Goal: Contribute content: Add original content to the website for others to see

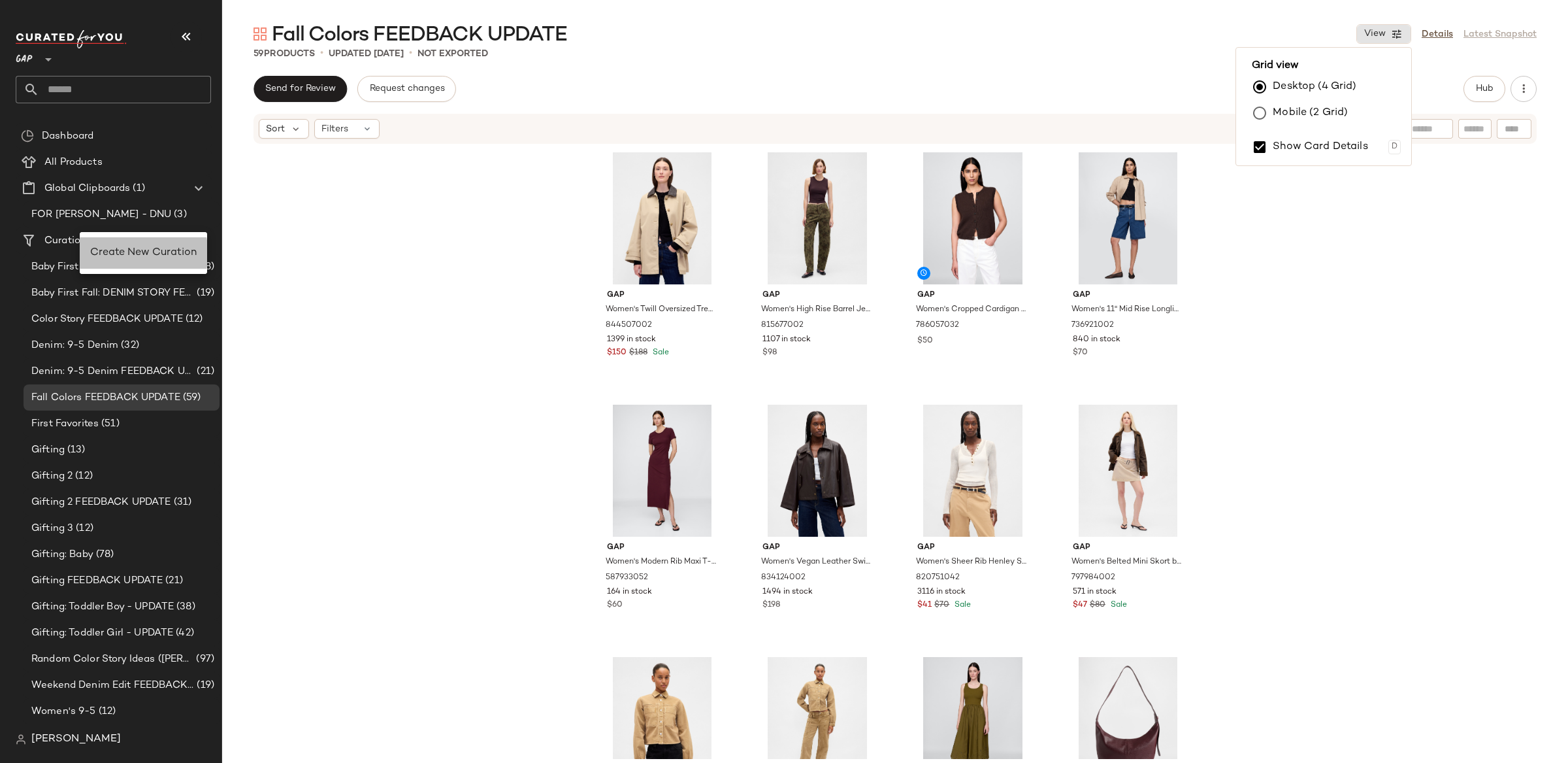
click at [126, 248] on span "Create New Curation" at bounding box center [143, 253] width 107 height 11
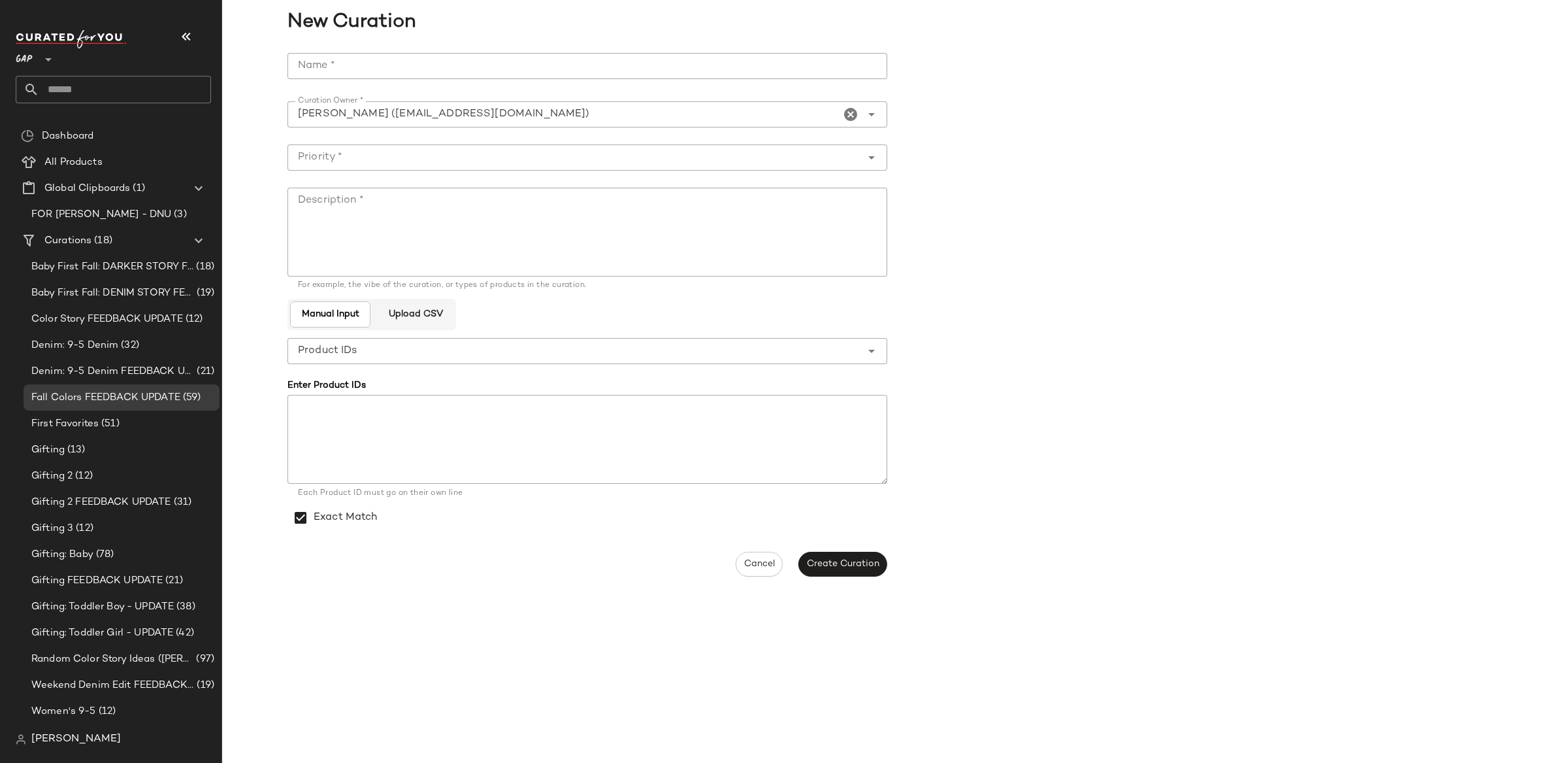
click at [381, 70] on input "Name *" at bounding box center [587, 66] width 600 height 26
type input "**********"
click at [346, 61] on input "Name *" at bounding box center [587, 66] width 600 height 26
type input "*"
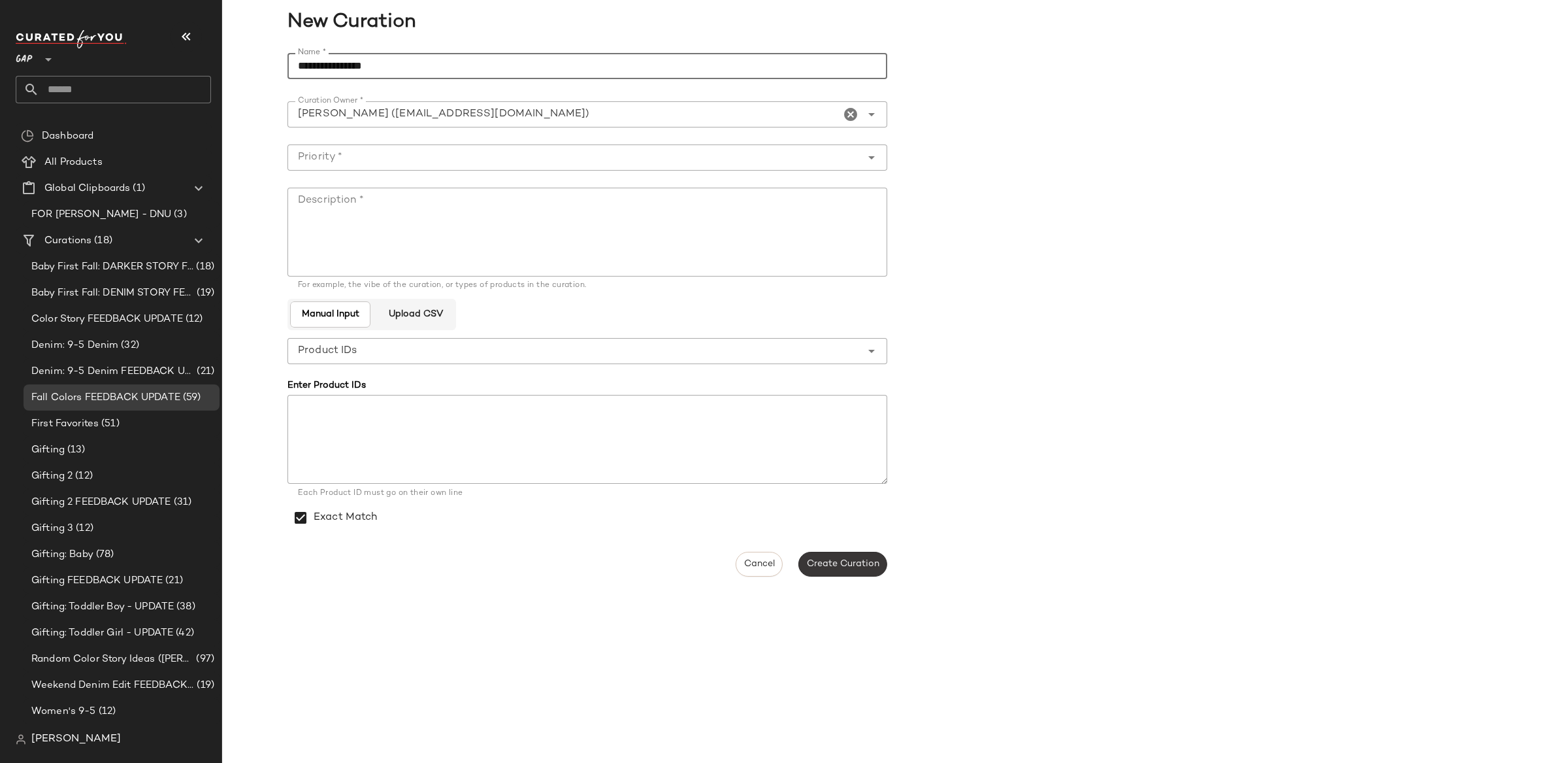
type input "**********"
click at [876, 559] on span "Create Curation" at bounding box center [843, 564] width 73 height 10
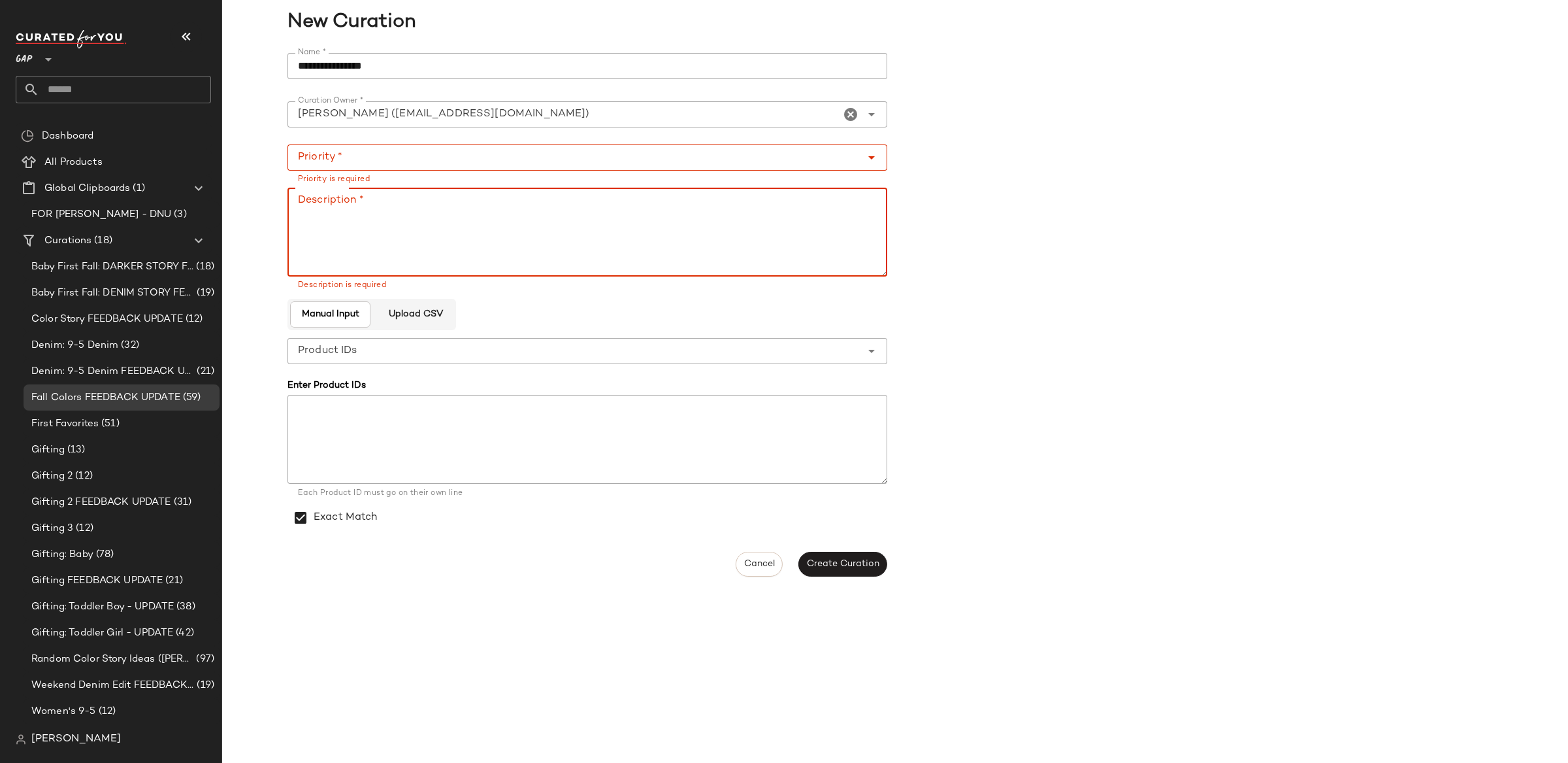
drag, startPoint x: 374, startPoint y: 224, endPoint x: 371, endPoint y: 194, distance: 30.1
click at [374, 215] on textarea "Description *" at bounding box center [587, 233] width 600 height 89
click at [372, 168] on div at bounding box center [574, 157] width 574 height 26
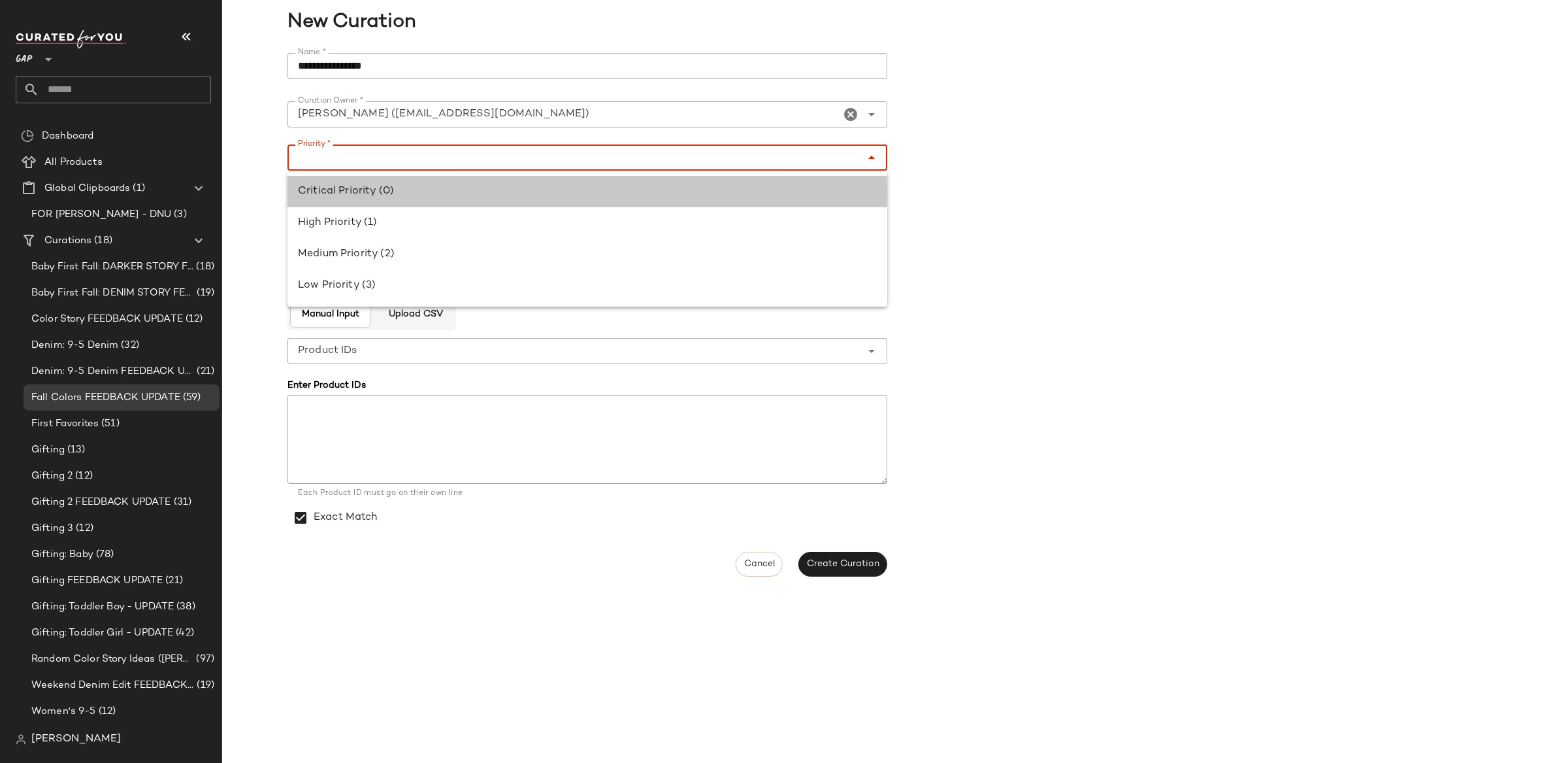
drag, startPoint x: 366, startPoint y: 190, endPoint x: 372, endPoint y: 207, distance: 18.0
click at [366, 190] on div "Critical Priority (0)" at bounding box center [587, 191] width 578 height 16
type input "**********"
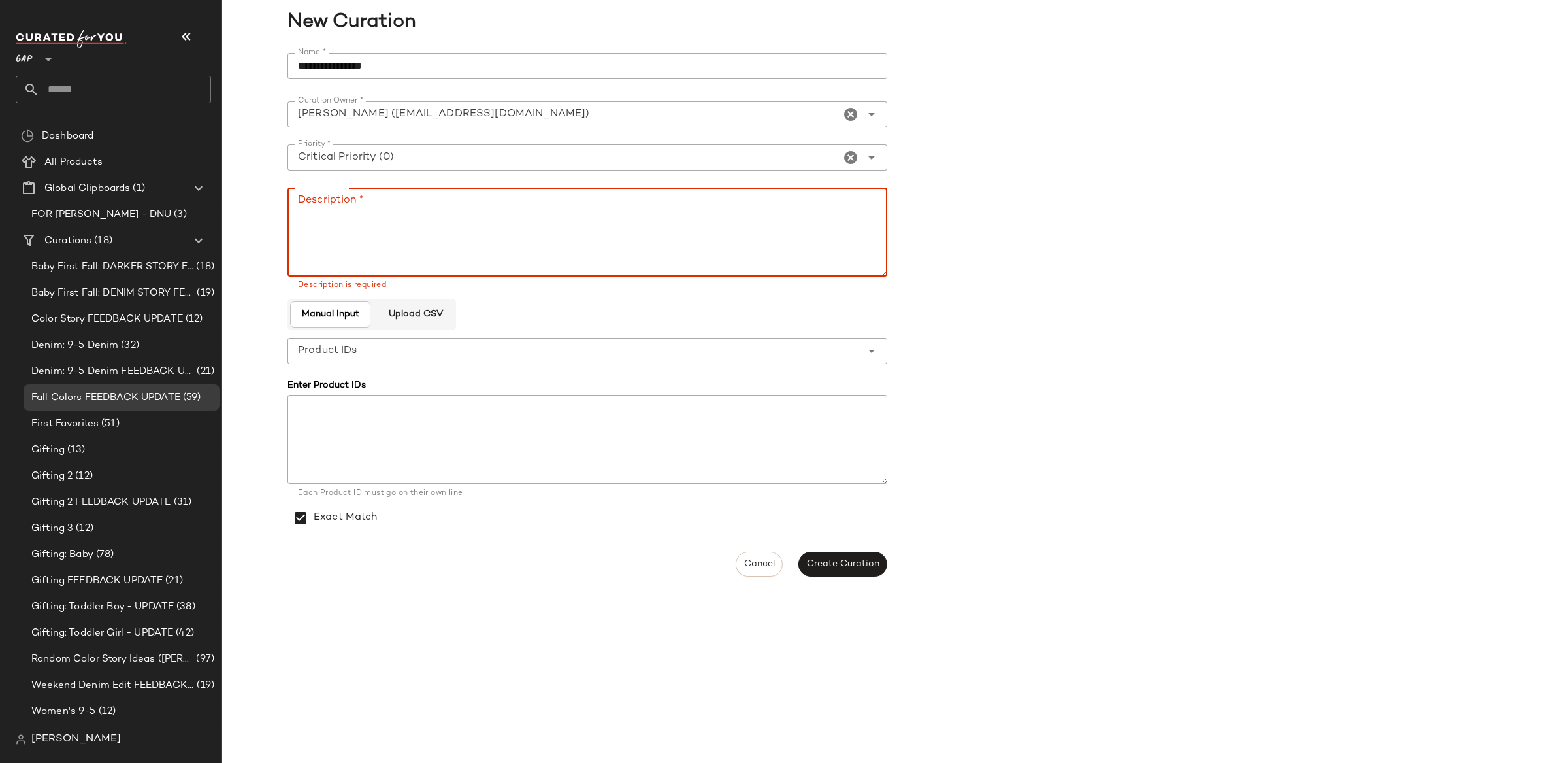
click at [383, 230] on textarea "Description *" at bounding box center [587, 233] width 600 height 89
type textarea "*"
type textarea "**********"
click at [828, 564] on span "Create Curation" at bounding box center [843, 564] width 73 height 10
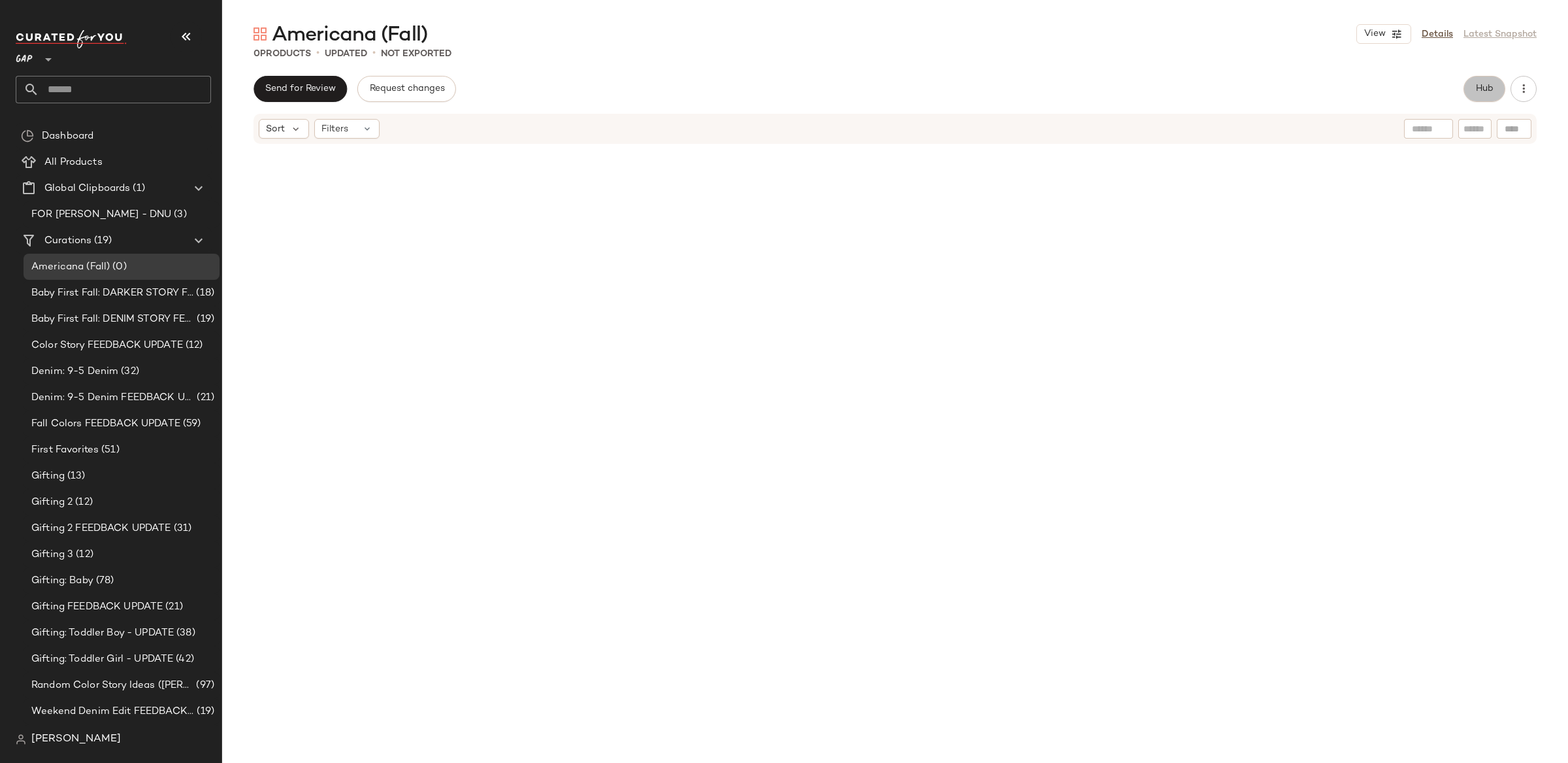
click at [1486, 100] on button "Hub" at bounding box center [1484, 88] width 42 height 26
click at [1013, 133] on span "(1)" at bounding box center [1018, 127] width 11 height 14
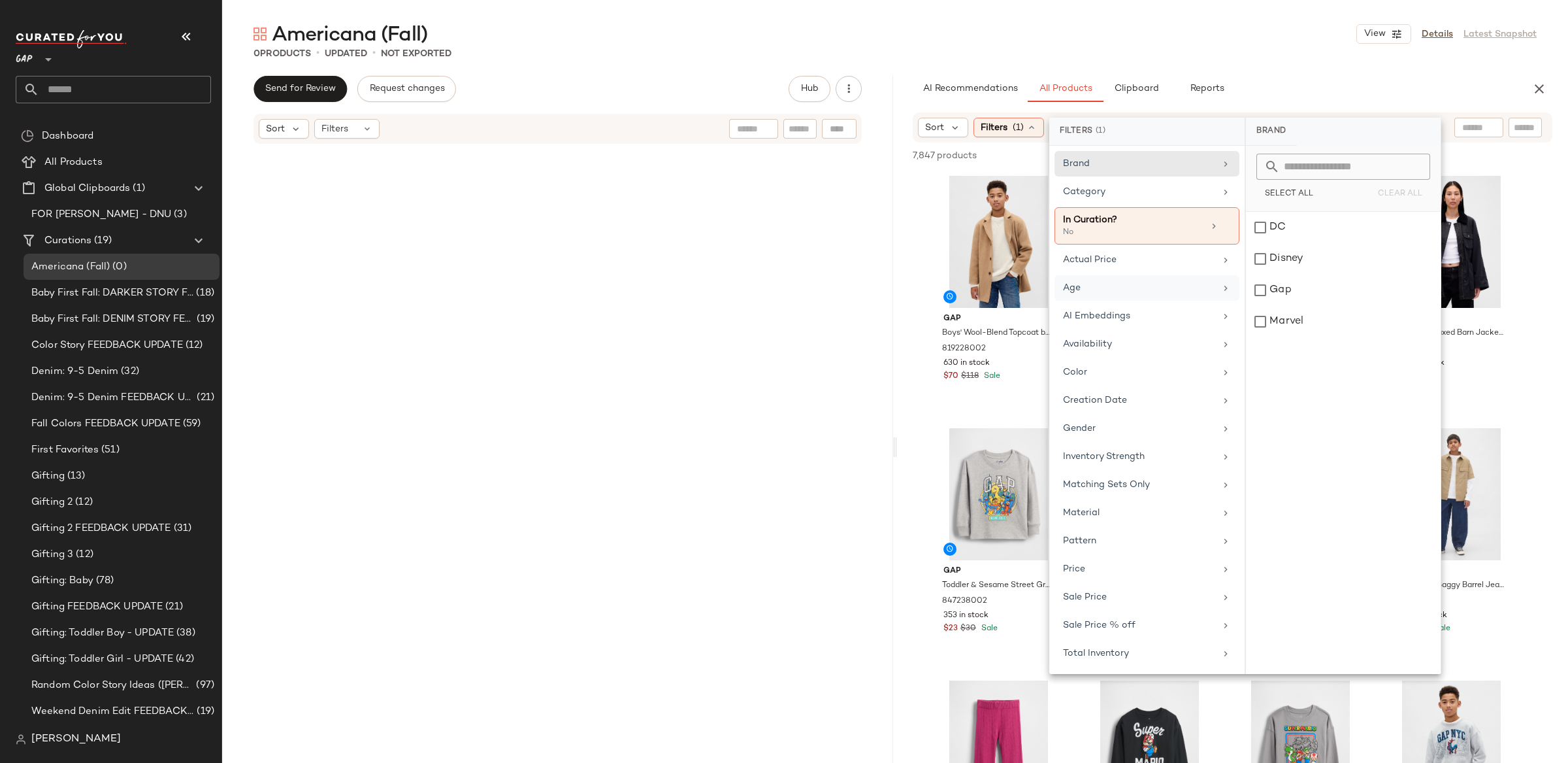
click at [1155, 291] on div "Age" at bounding box center [1139, 288] width 153 height 14
click at [1259, 225] on div "adult" at bounding box center [1343, 228] width 194 height 32
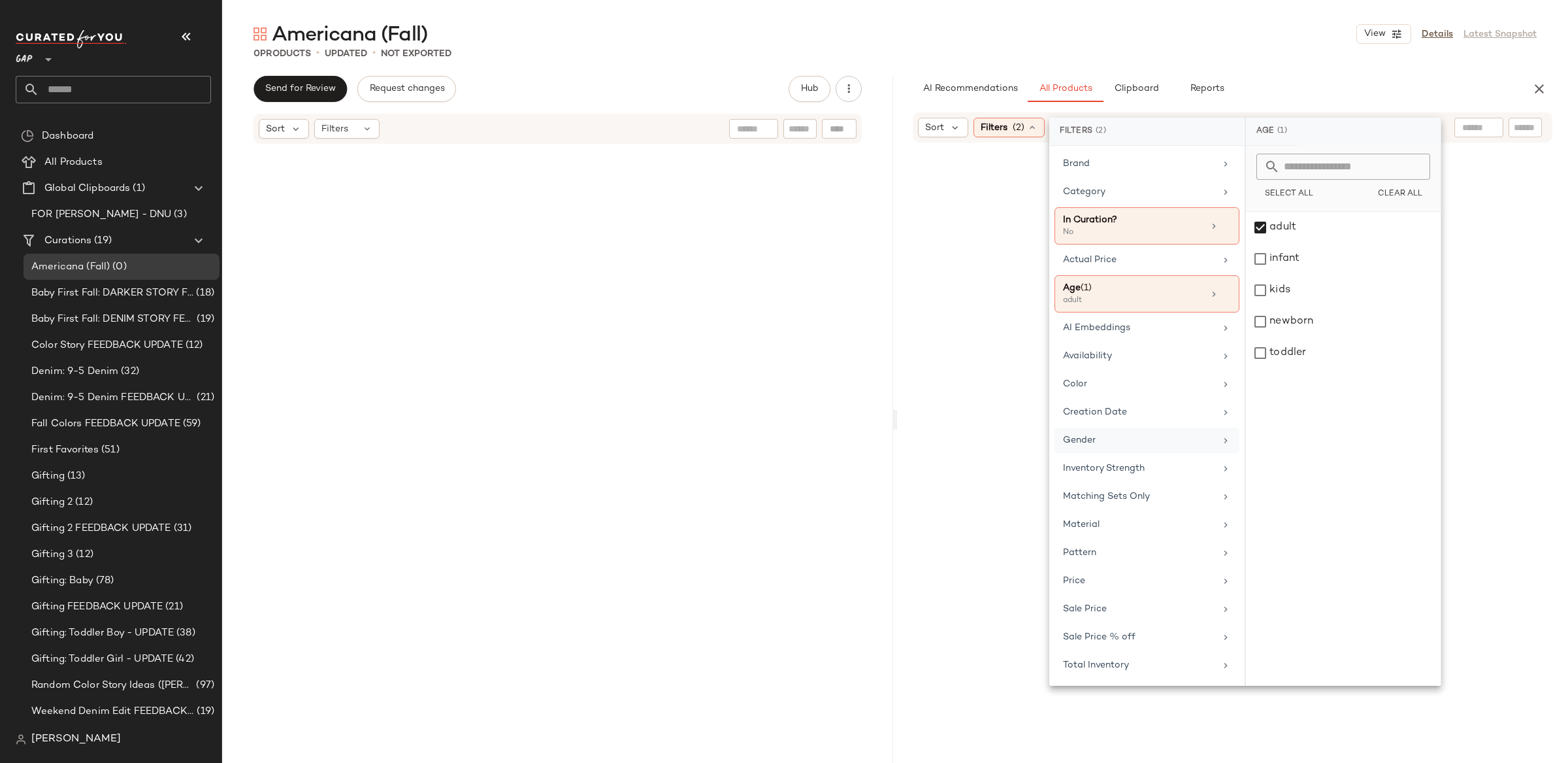
click at [1096, 441] on div "Gender" at bounding box center [1139, 440] width 153 height 14
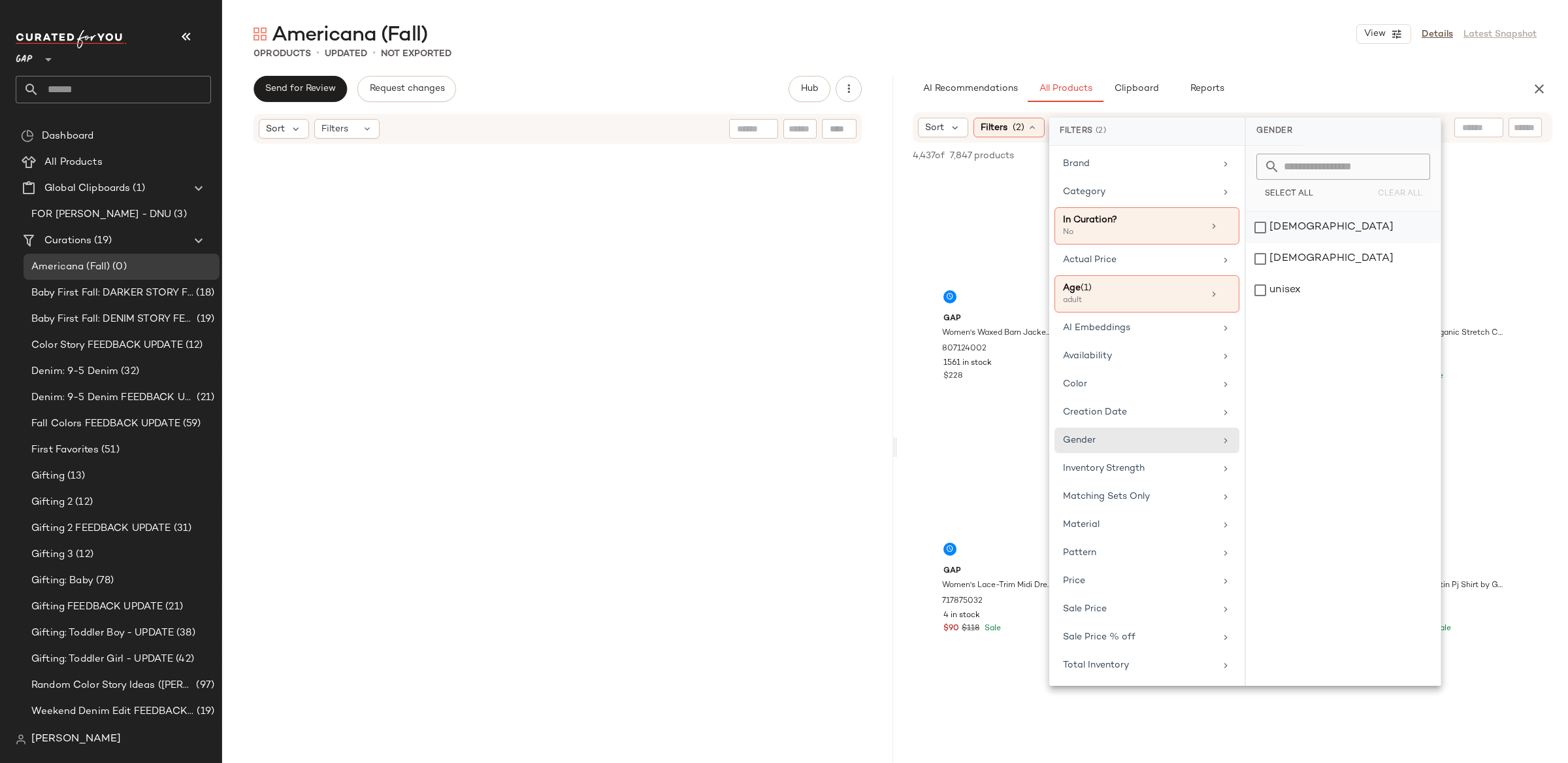
click at [1261, 227] on div "[DEMOGRAPHIC_DATA]" at bounding box center [1343, 228] width 194 height 32
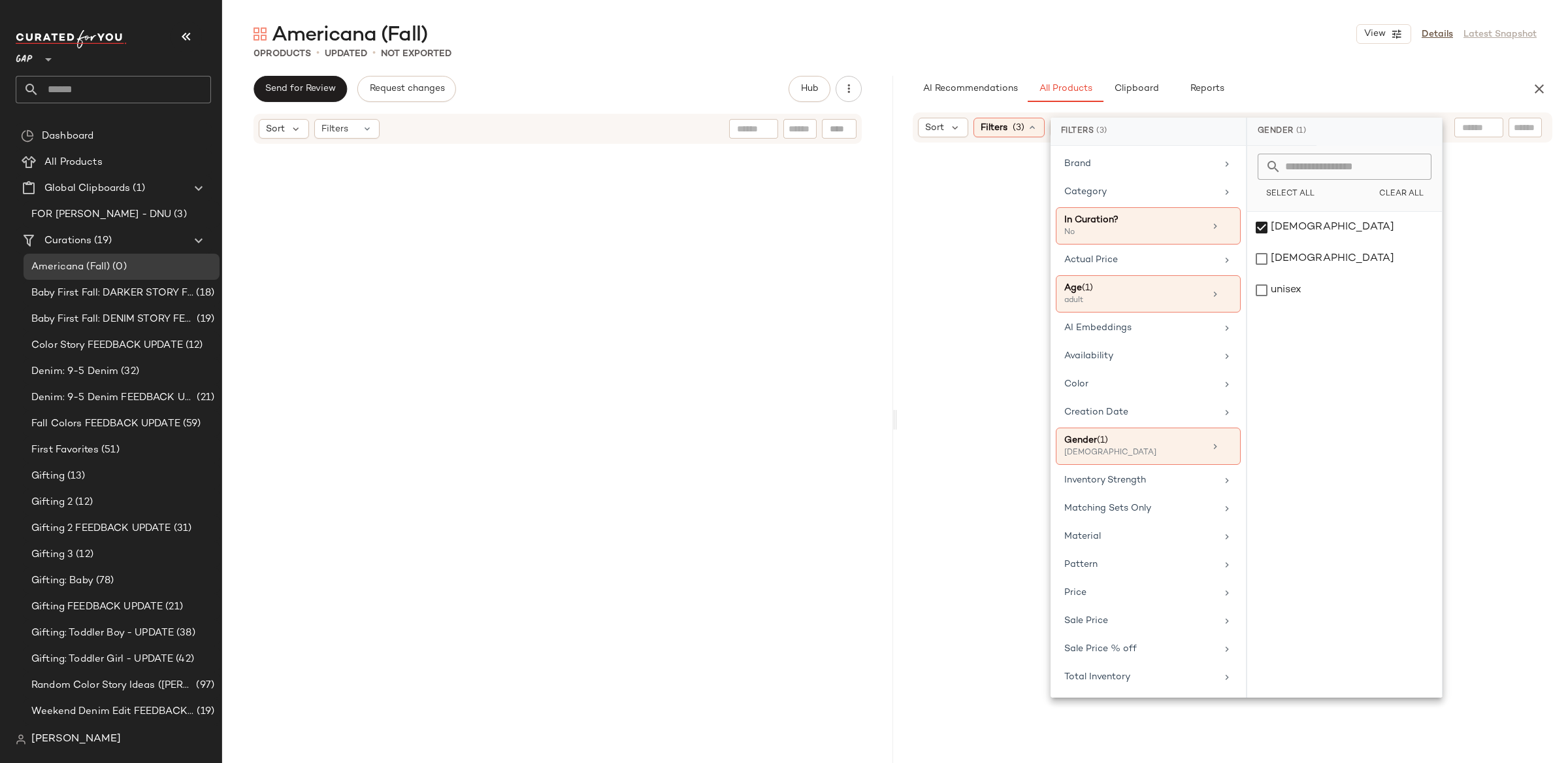
click at [891, 78] on div "Send for Review Request changes Hub" at bounding box center [557, 88] width 671 height 26
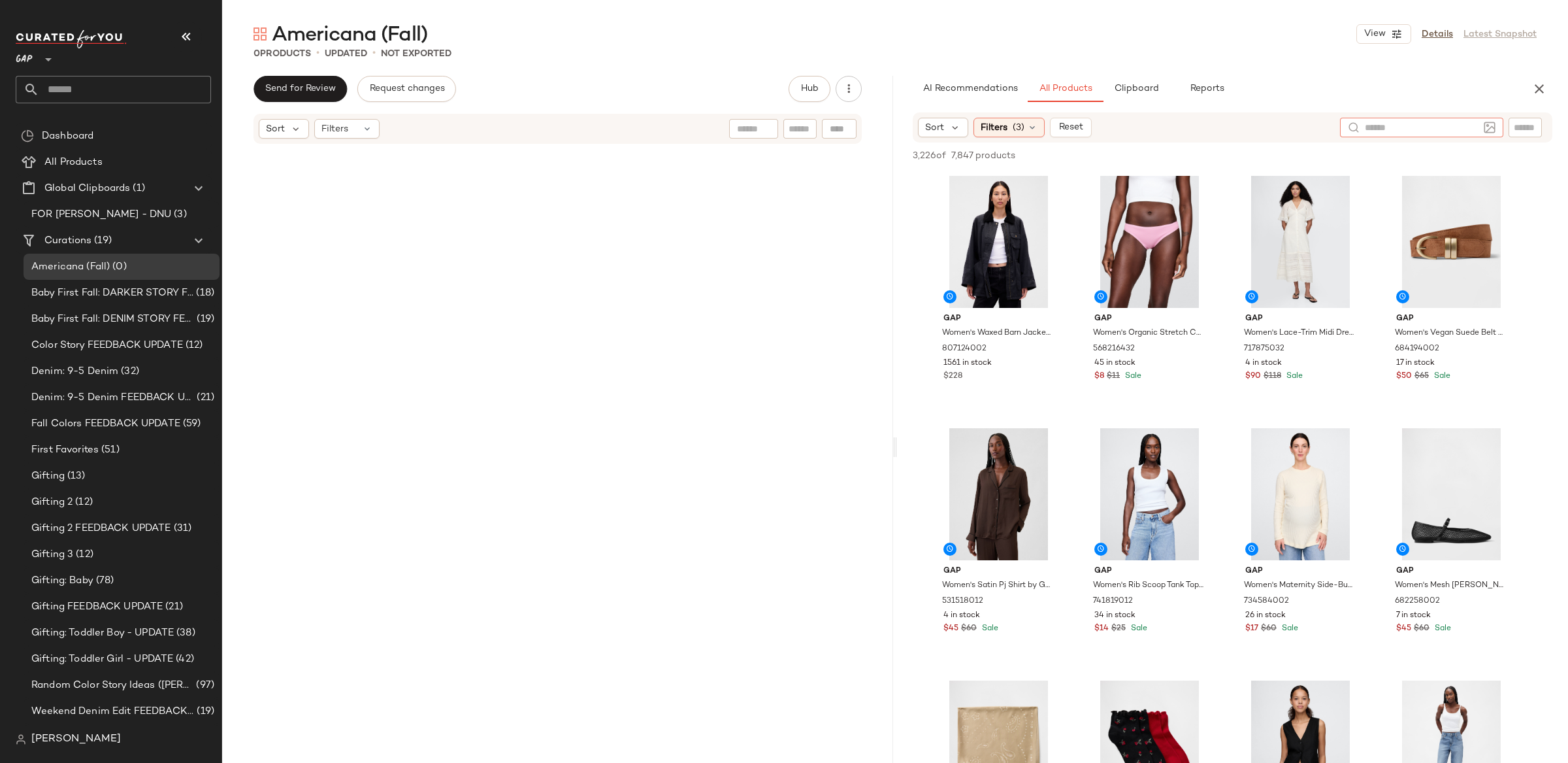
click at [1471, 126] on input "text" at bounding box center [1421, 127] width 113 height 14
type input "**********"
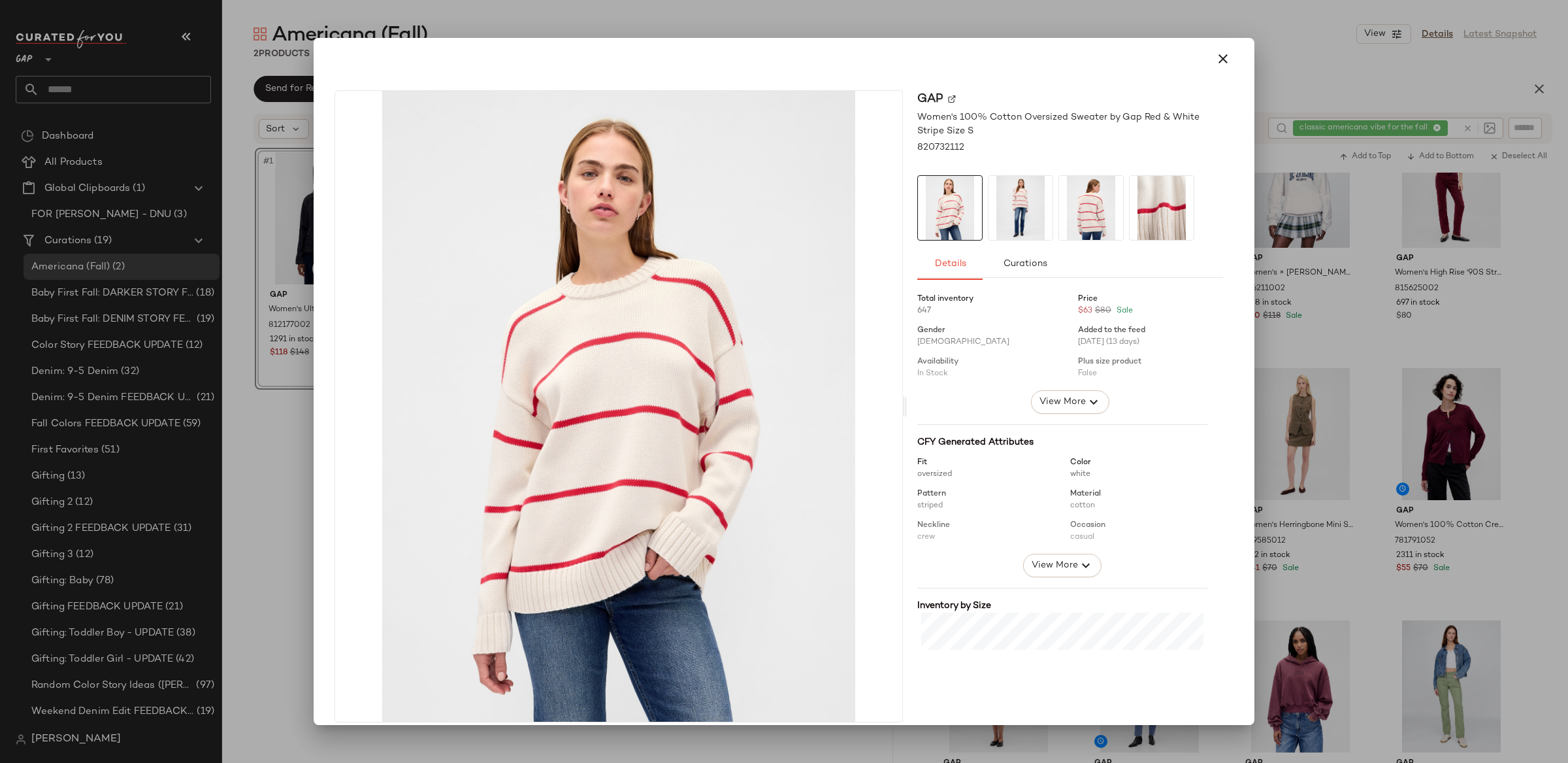
scroll to position [200, 0]
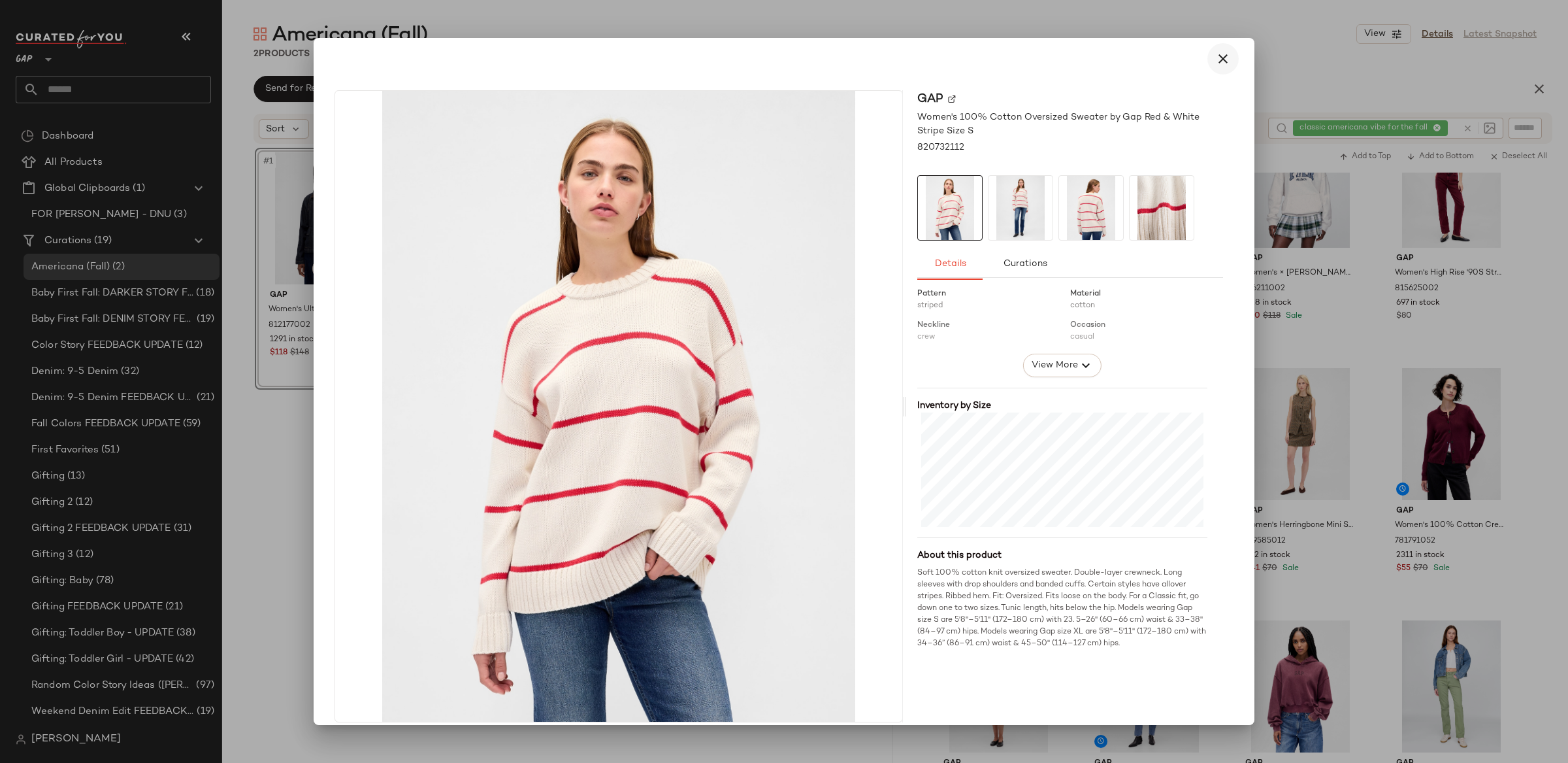
click at [1219, 55] on icon "button" at bounding box center [1223, 59] width 16 height 16
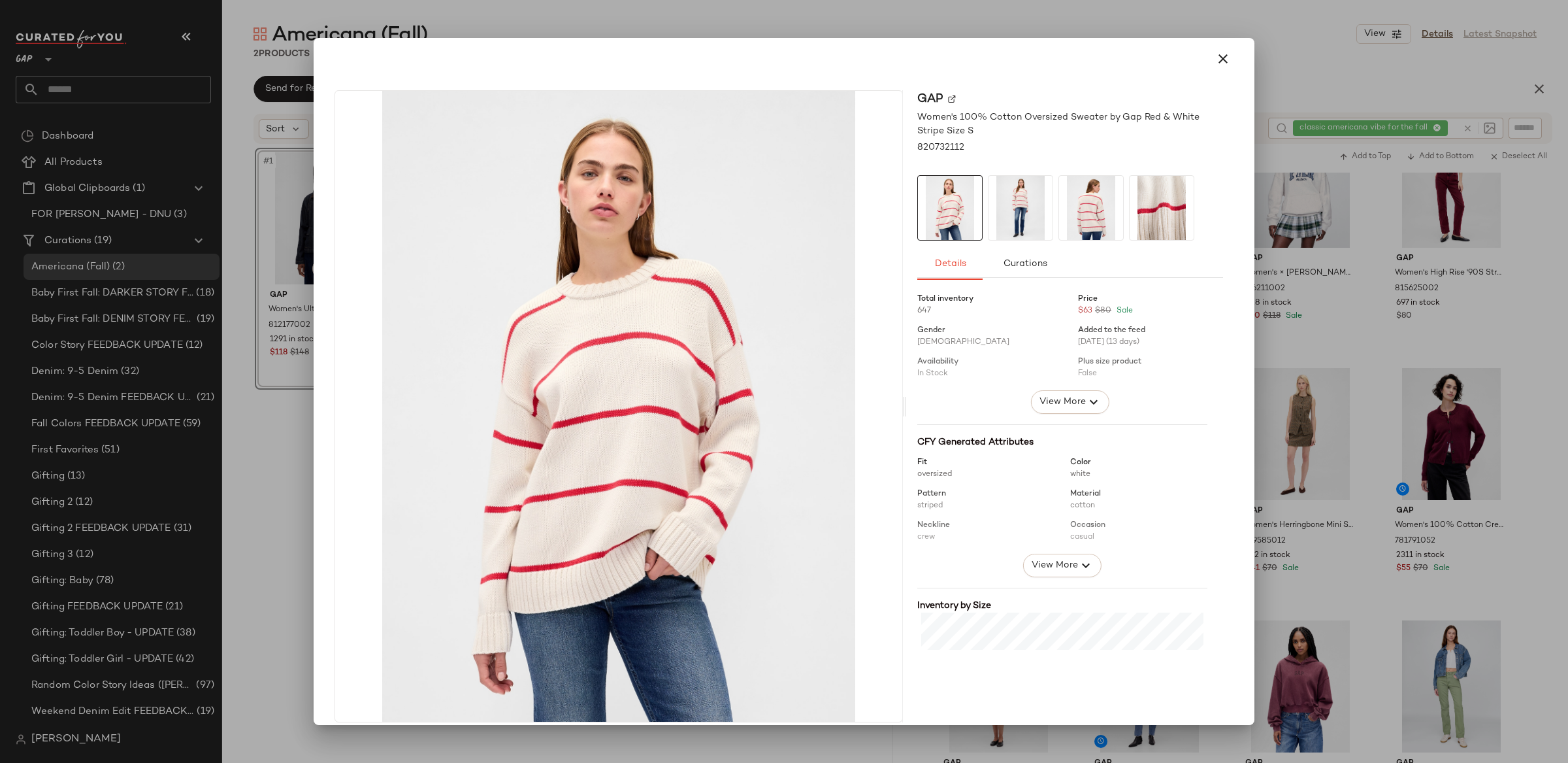
drag, startPoint x: 1000, startPoint y: 467, endPoint x: 1187, endPoint y: 111, distance: 402.1
drag, startPoint x: 1216, startPoint y: 56, endPoint x: 1185, endPoint y: 249, distance: 195.5
click at [1216, 56] on icon "button" at bounding box center [1223, 59] width 16 height 16
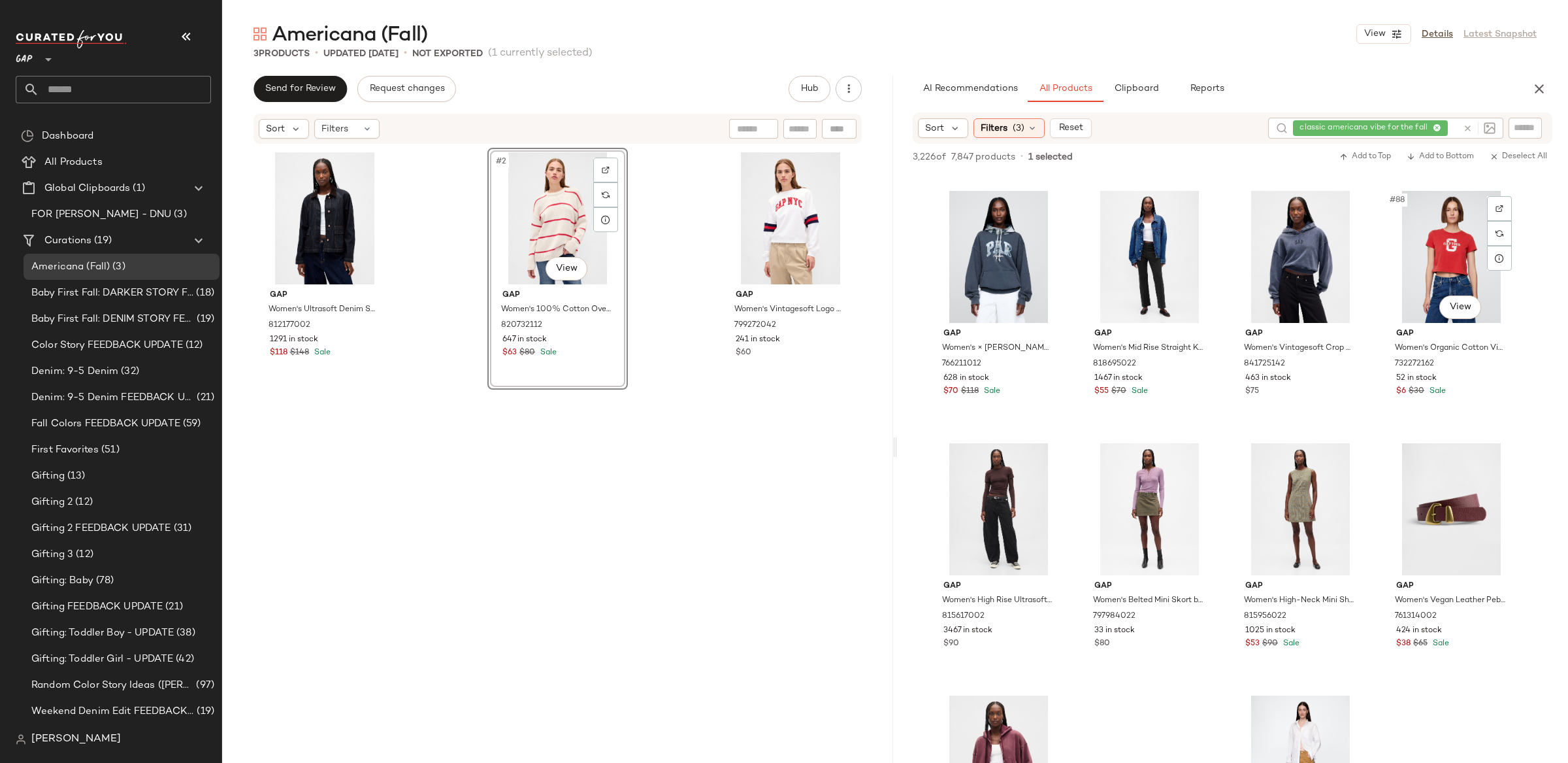
scroll to position [5283, 0]
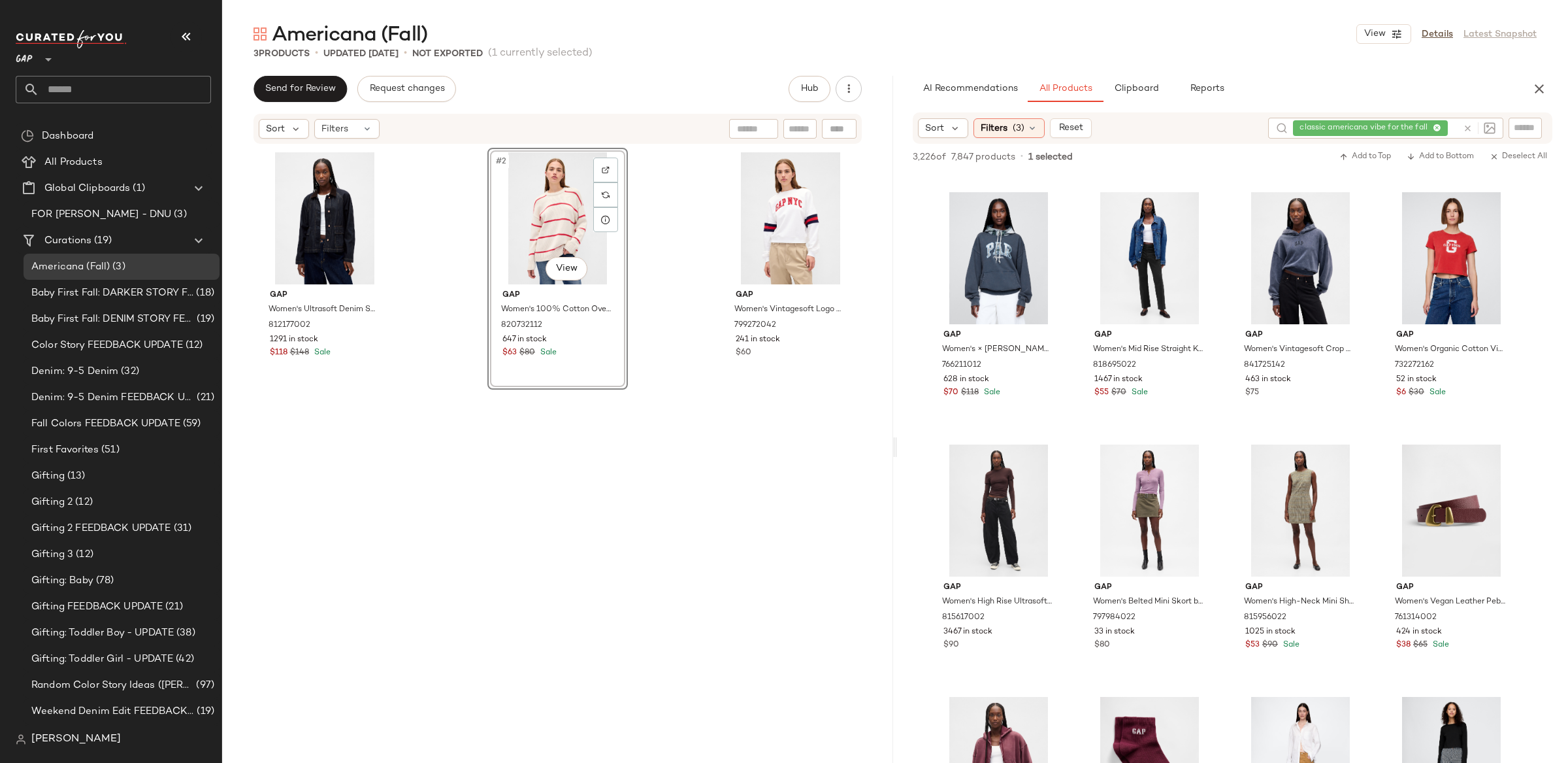
click at [1465, 125] on div at bounding box center [1476, 127] width 38 height 20
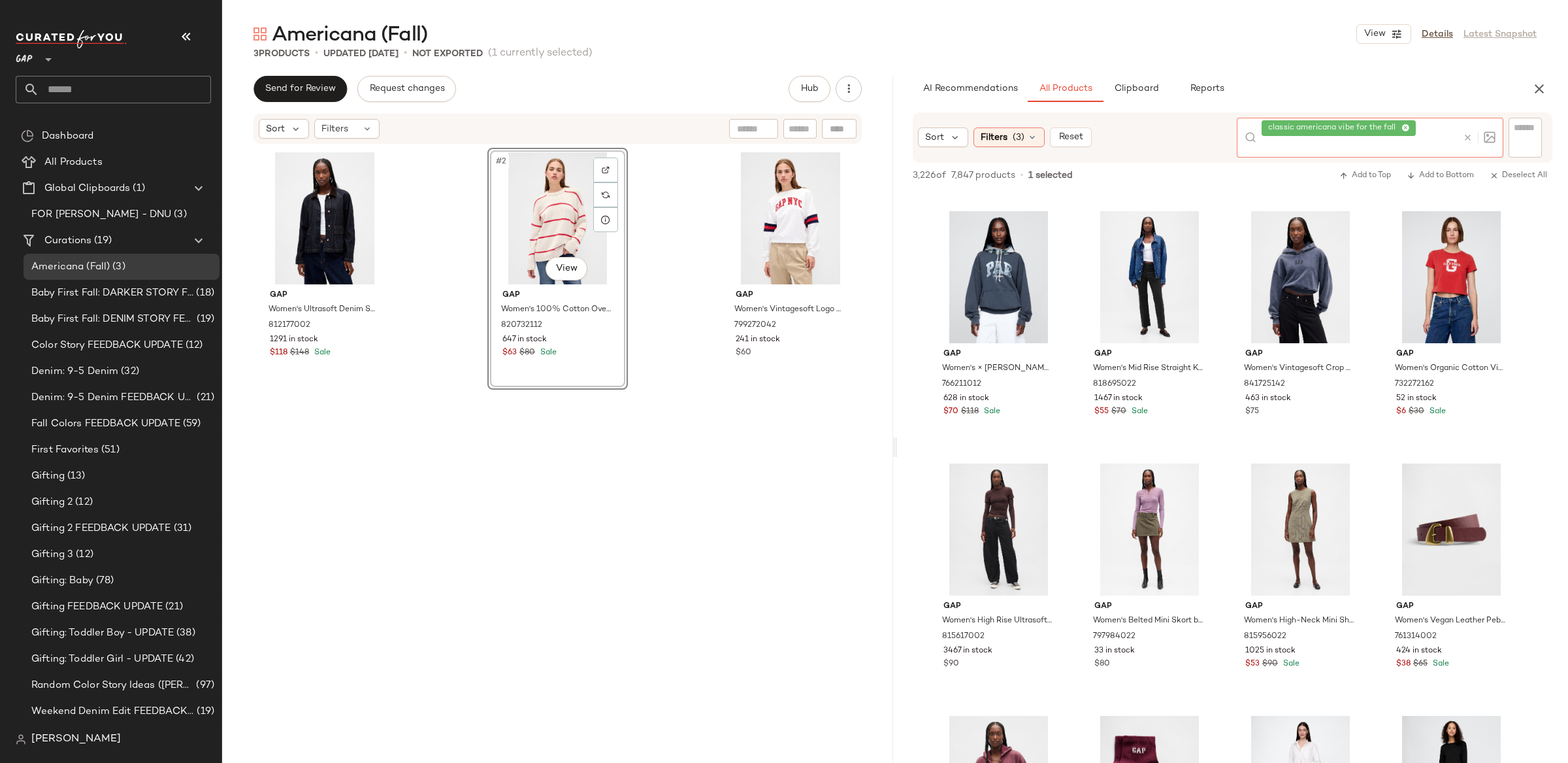
click at [1468, 135] on icon at bounding box center [1468, 138] width 10 height 10
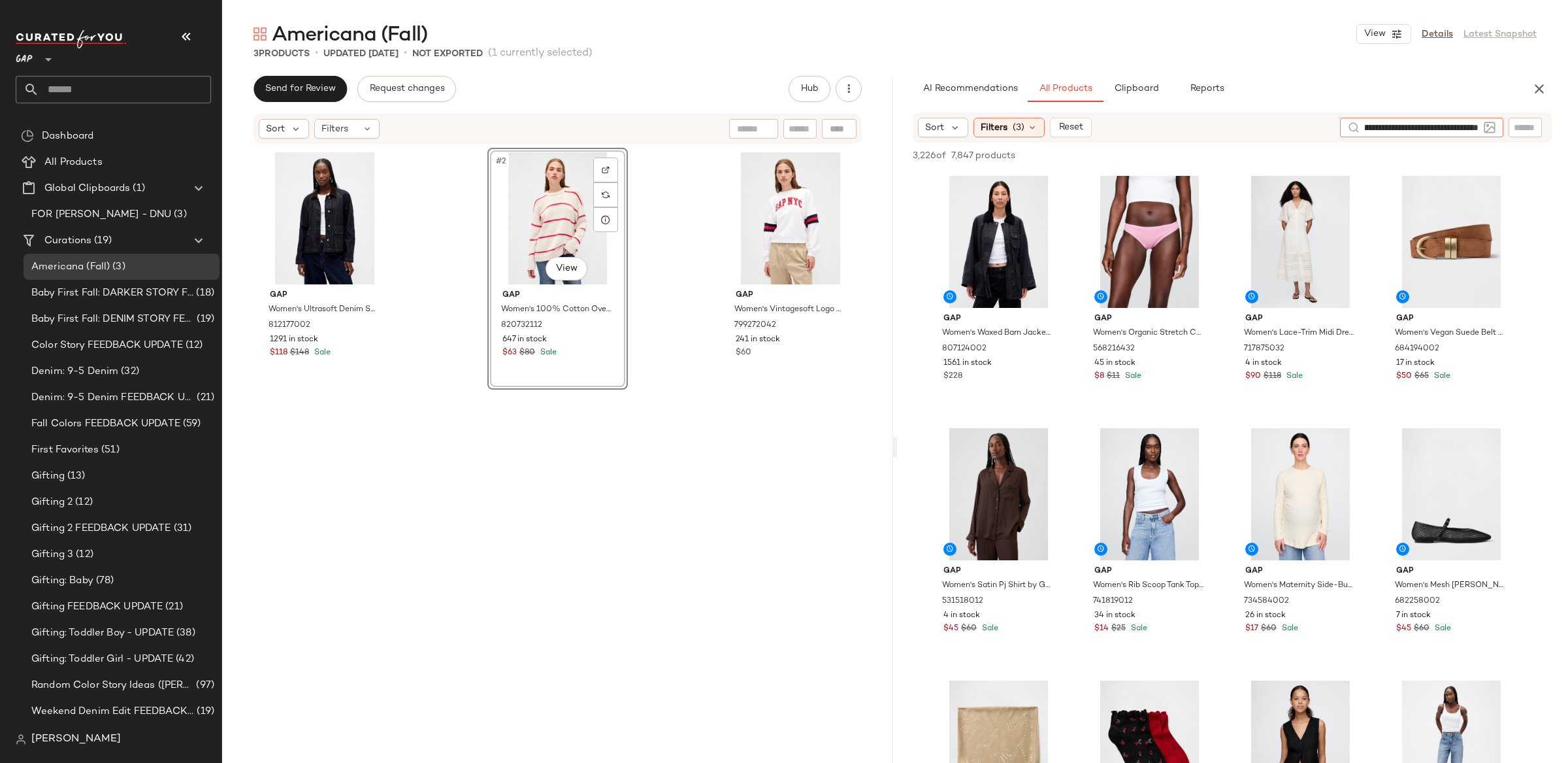
type input "**********"
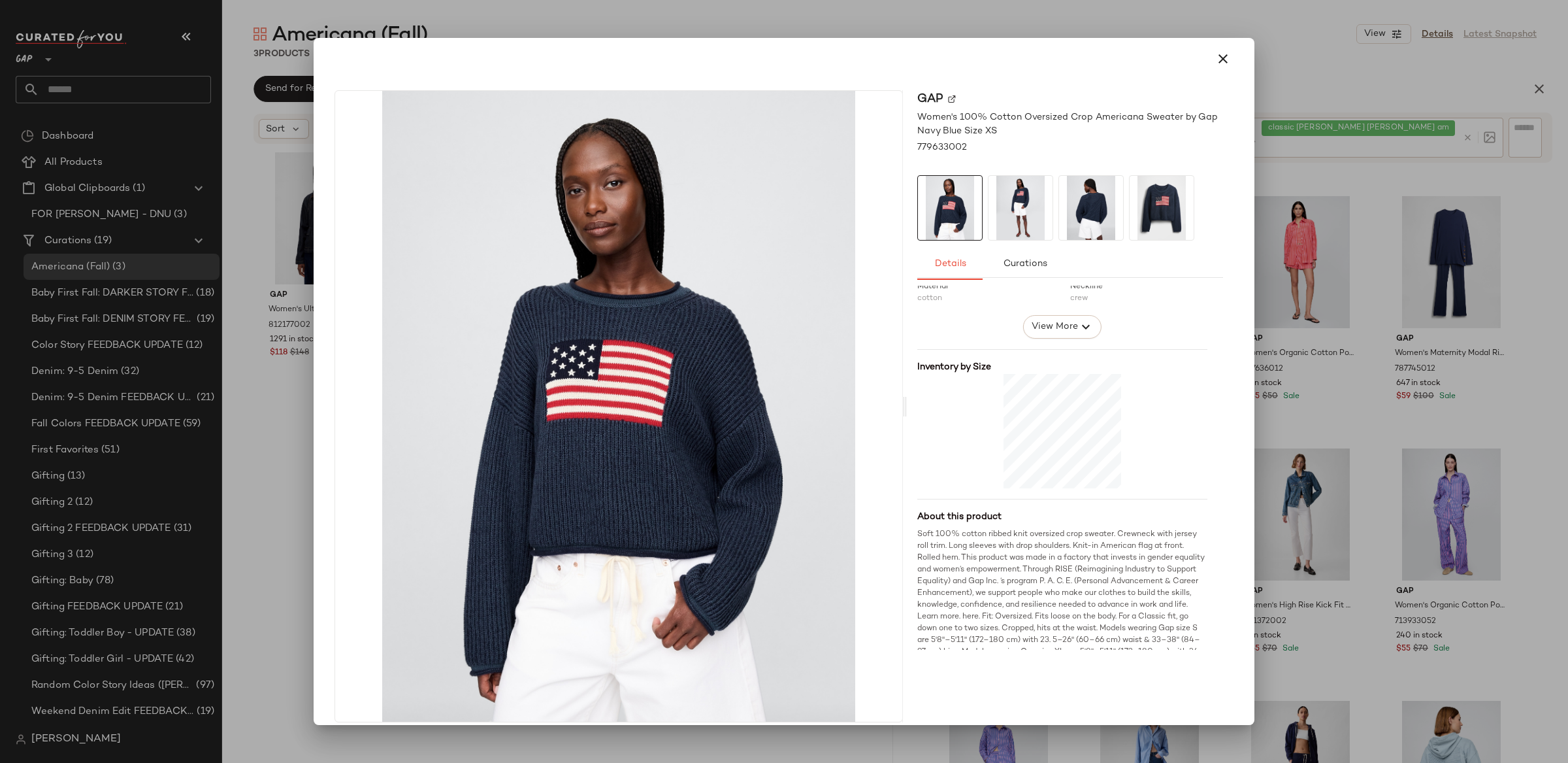
scroll to position [234, 0]
click at [1217, 59] on icon "button" at bounding box center [1223, 59] width 16 height 16
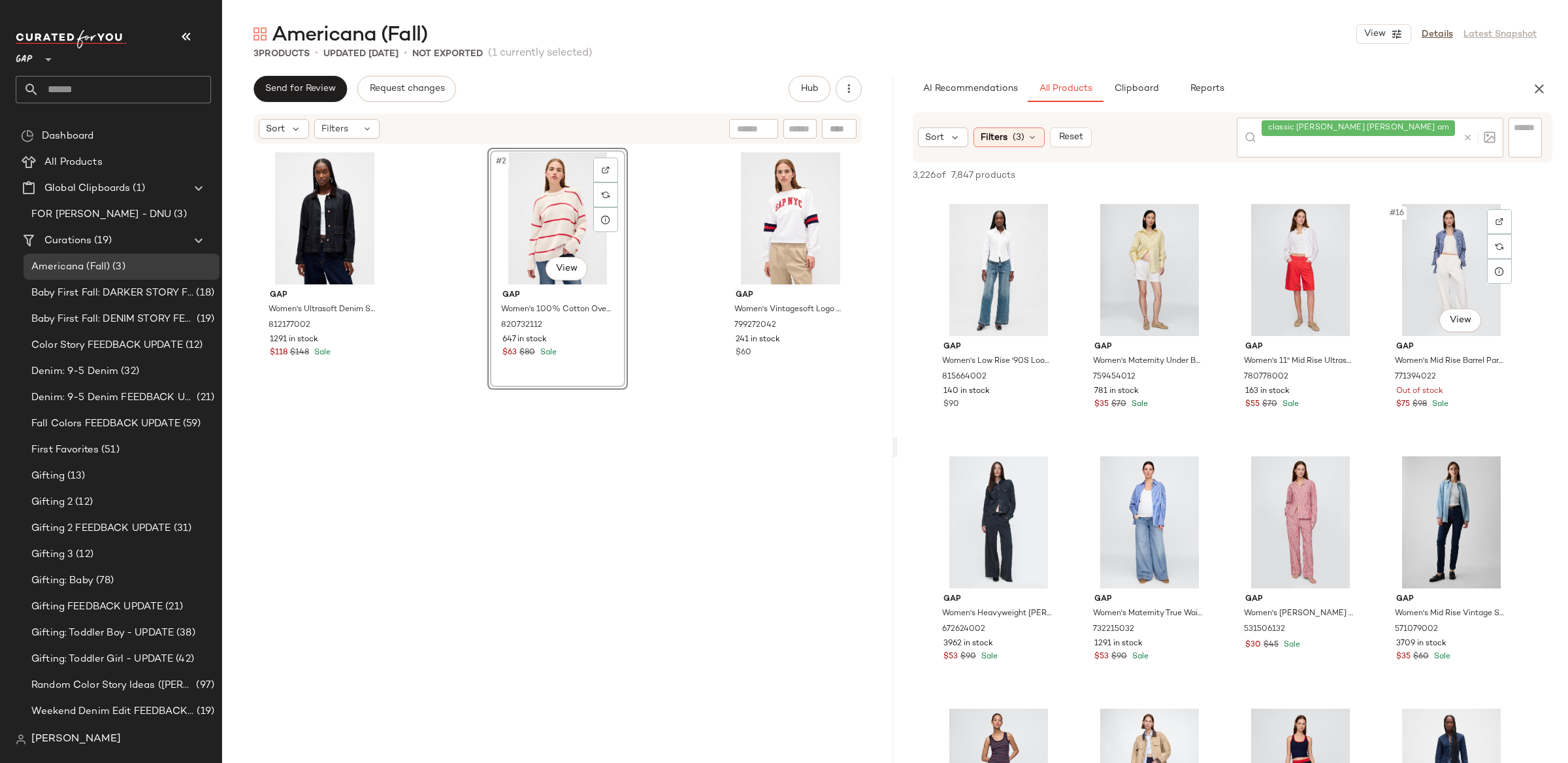
scroll to position [750, 0]
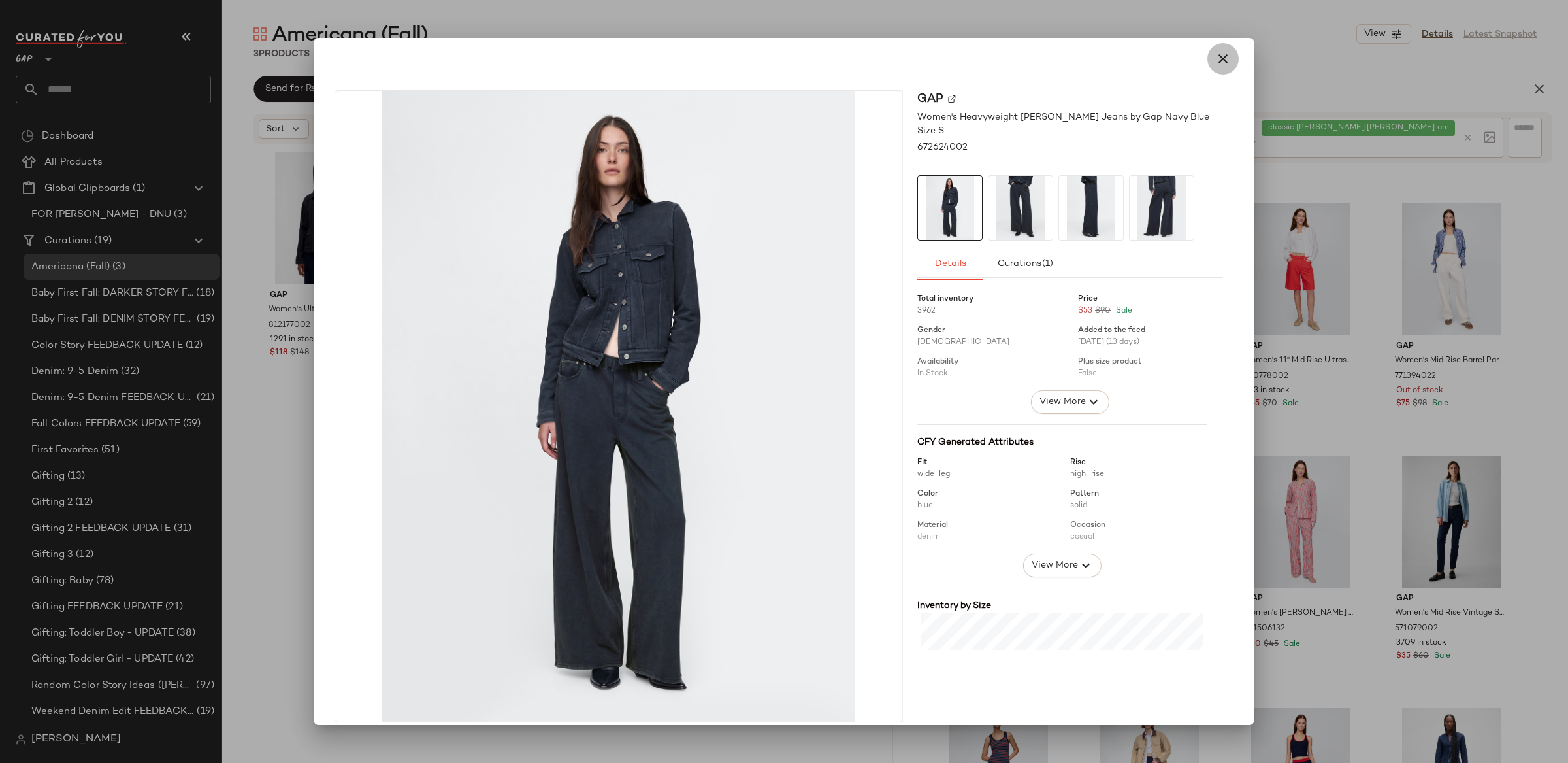
click at [1226, 60] on button "button" at bounding box center [1223, 59] width 32 height 32
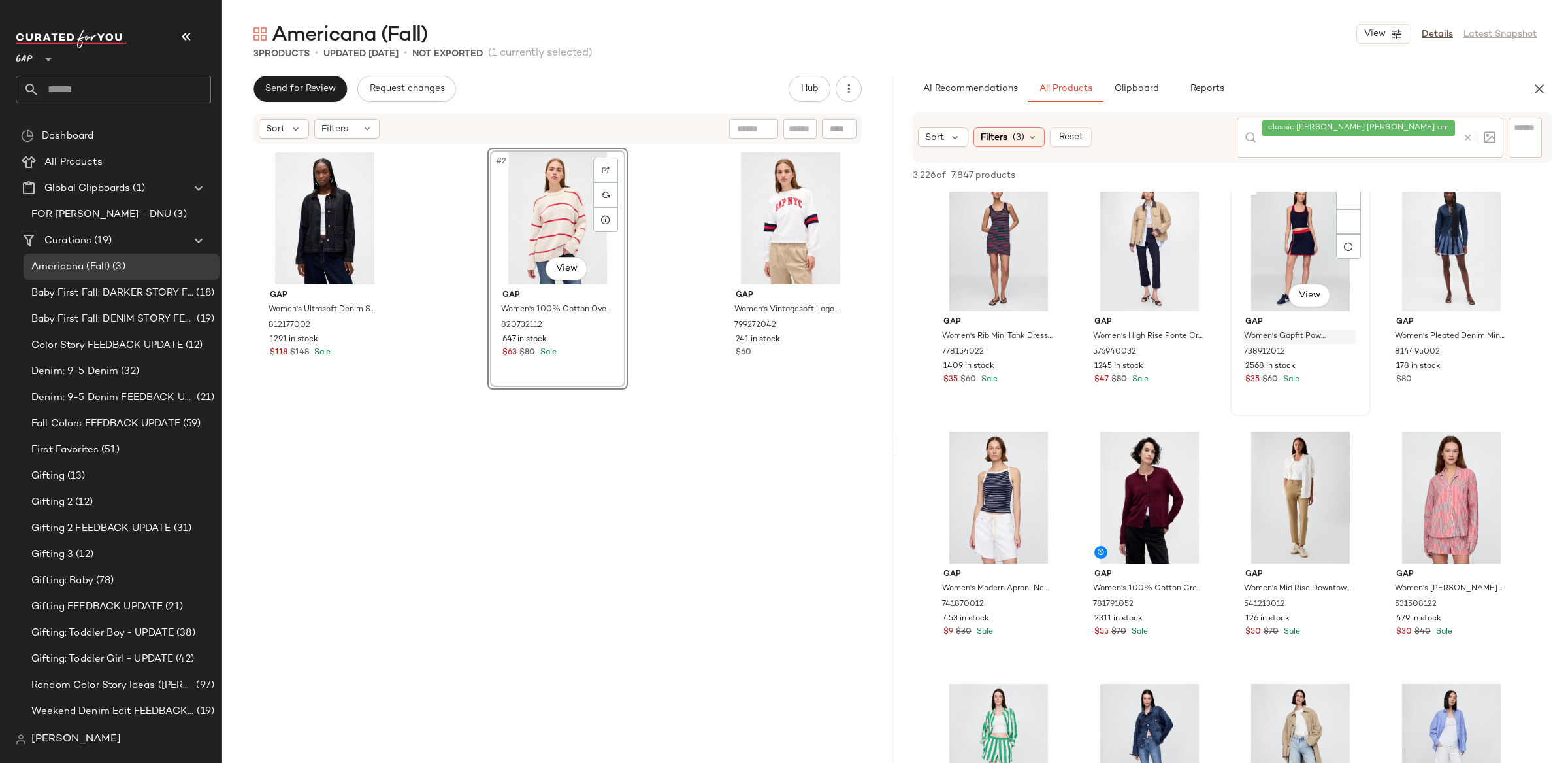
scroll to position [1321, 0]
